Goal: Navigation & Orientation: Go to known website

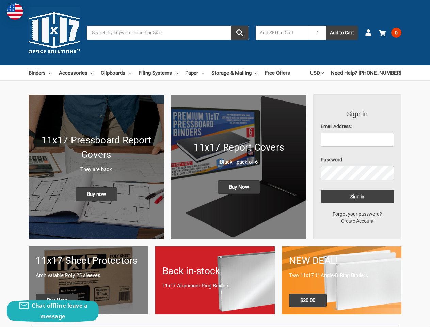
click at [167, 33] on input "Search" at bounding box center [168, 33] width 162 height 14
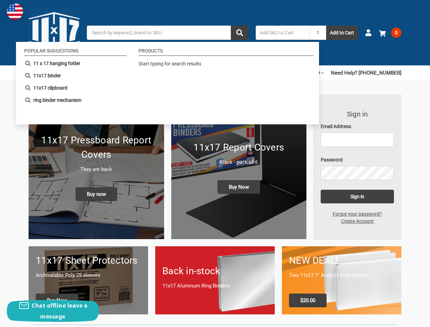
click at [318, 33] on input "1" at bounding box center [318, 33] width 16 height 14
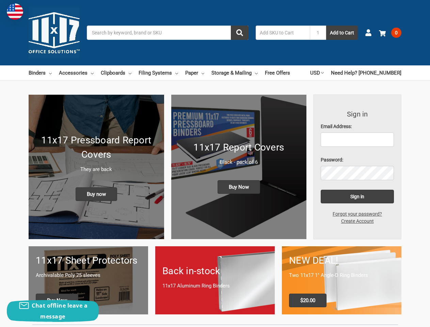
click at [323, 73] on link "USD" at bounding box center [317, 72] width 14 height 15
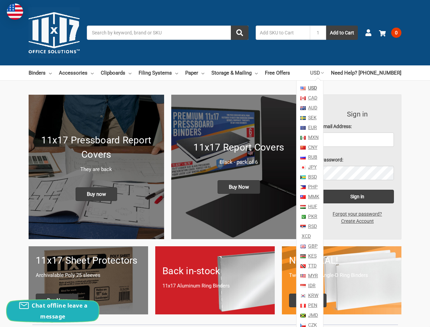
scroll to position [80, 0]
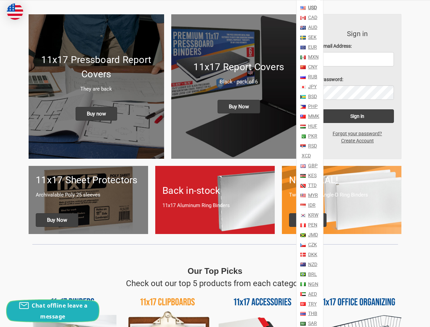
click at [53, 311] on div "Chat offline leave a message" at bounding box center [53, 311] width 92 height 22
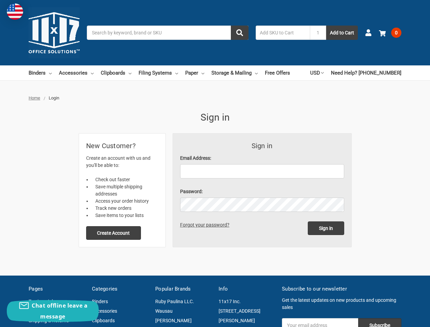
click at [215, 163] on div "Email Address:" at bounding box center [262, 166] width 164 height 24
click at [318, 33] on input "1" at bounding box center [318, 33] width 16 height 14
click at [323, 73] on link "USD" at bounding box center [317, 72] width 14 height 15
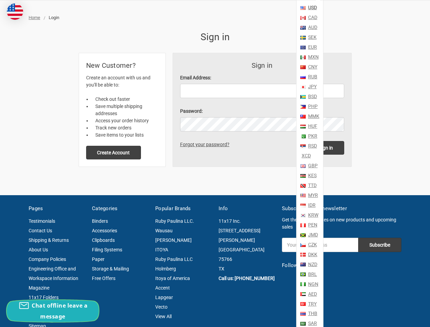
click at [53, 311] on div "Chat offline leave a message" at bounding box center [53, 311] width 92 height 22
